Goal: Information Seeking & Learning: Learn about a topic

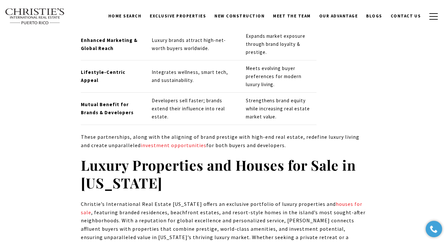
scroll to position [2216, 0]
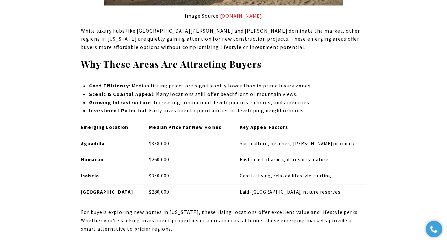
scroll to position [2918, 0]
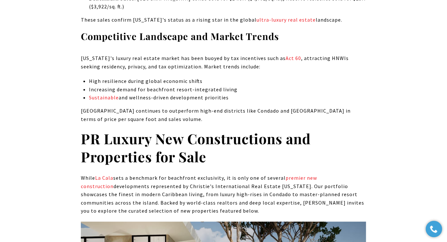
scroll to position [3170, 0]
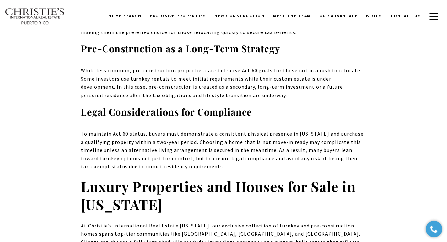
scroll to position [2363, 0]
